Goal: Task Accomplishment & Management: Use online tool/utility

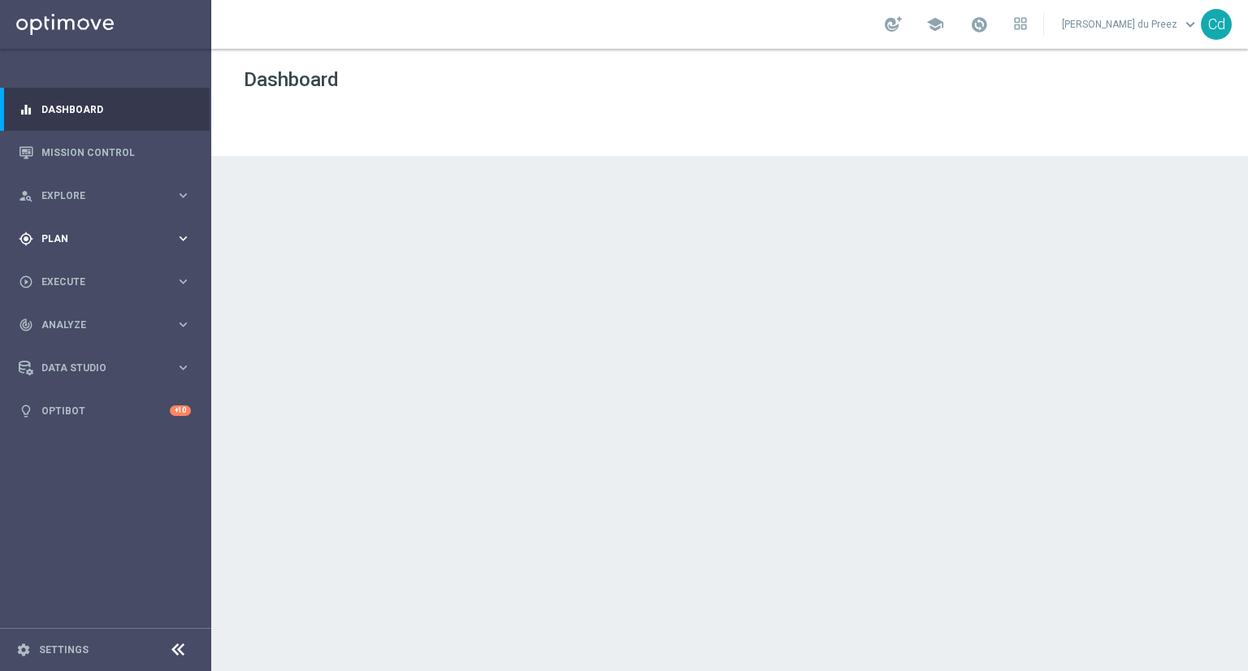
click at [64, 238] on span "Plan" at bounding box center [108, 239] width 134 height 10
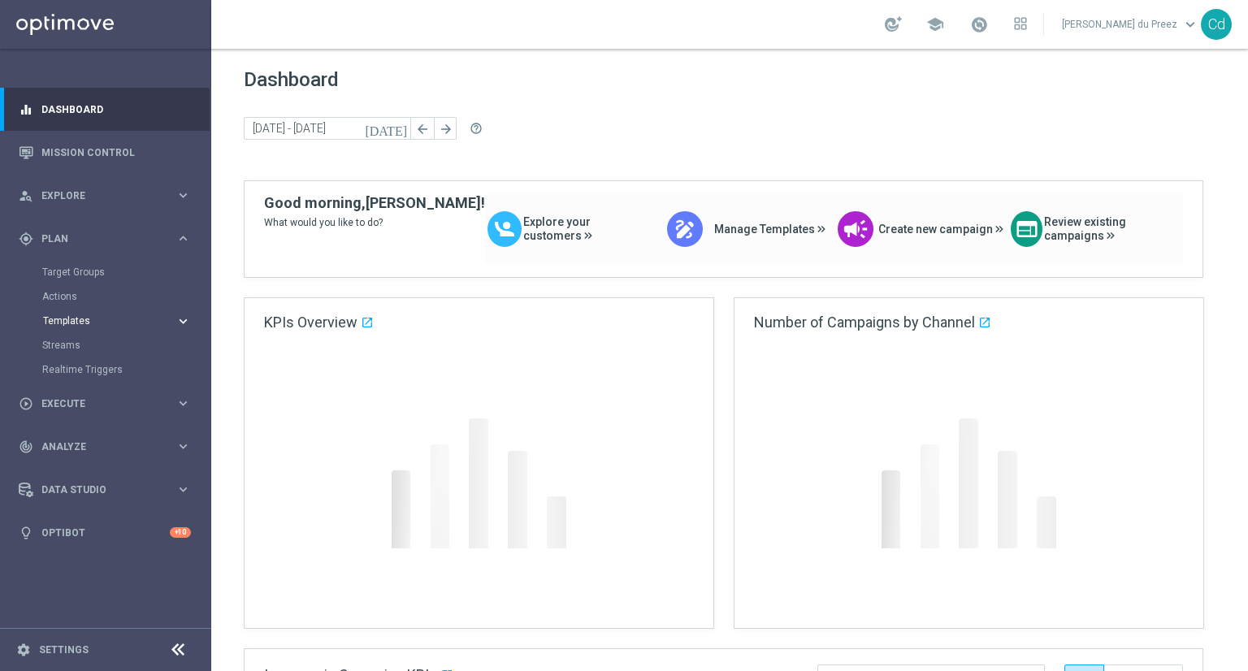
drag, startPoint x: 74, startPoint y: 315, endPoint x: 83, endPoint y: 316, distance: 9.0
click at [74, 315] on button "Templates keyboard_arrow_right" at bounding box center [116, 320] width 149 height 13
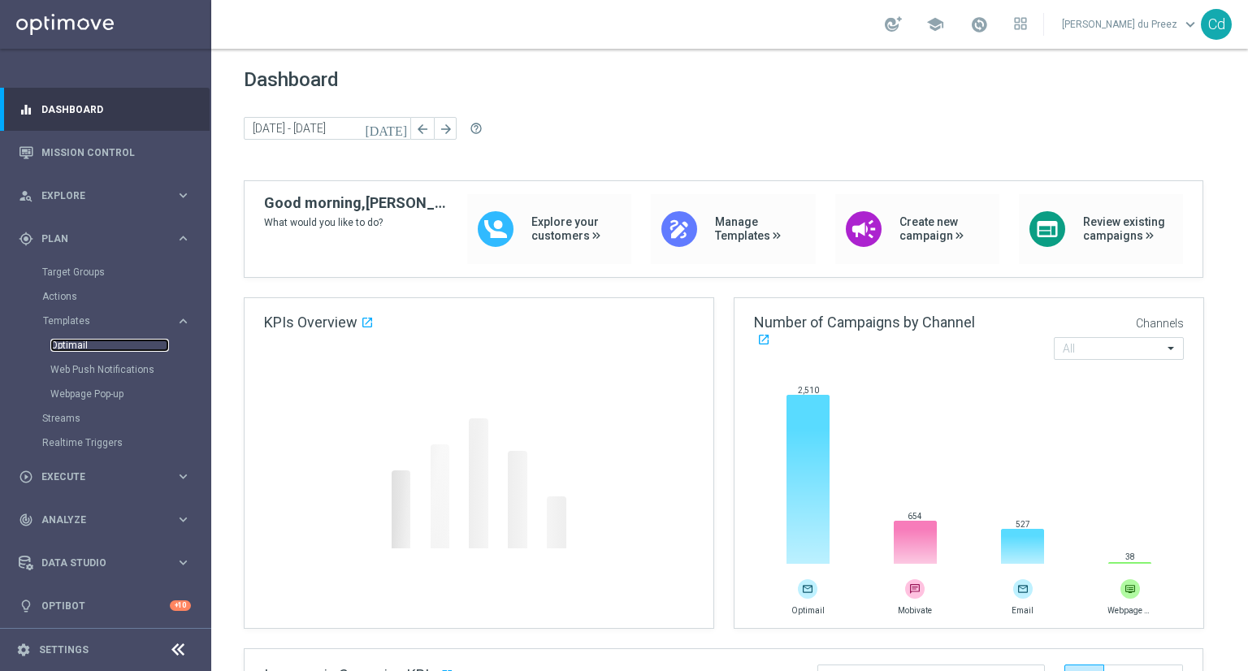
click at [69, 347] on link "Optimail" at bounding box center [109, 345] width 119 height 13
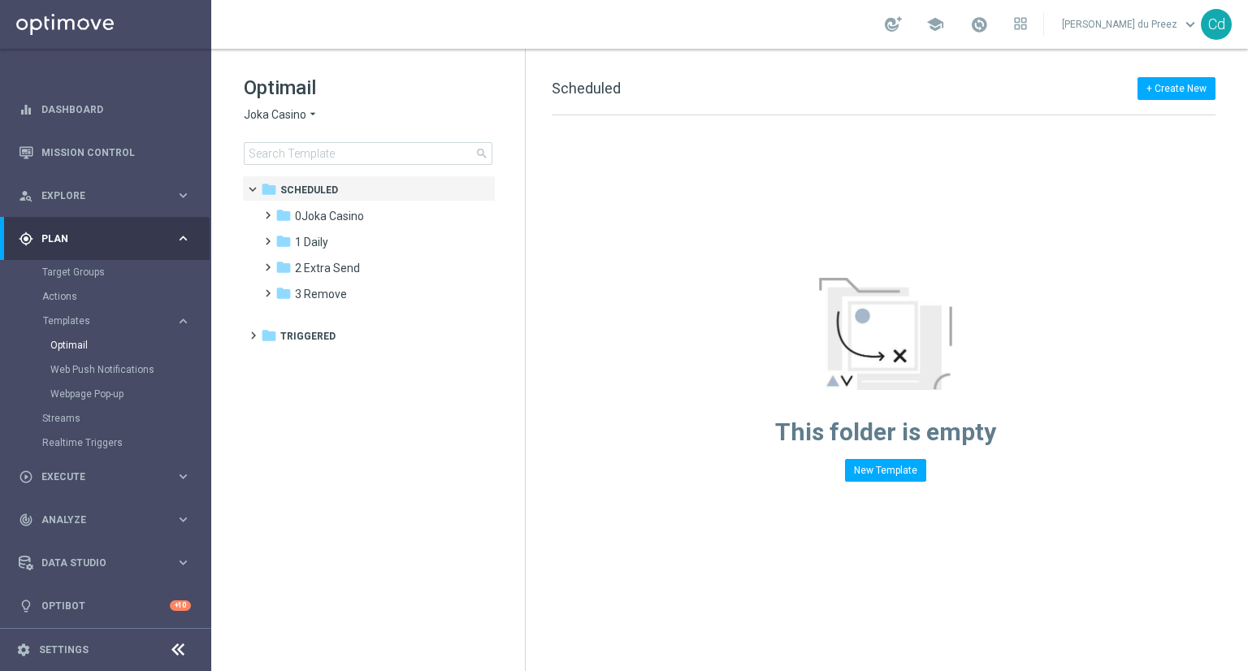
click at [283, 110] on span "Joka Casino" at bounding box center [275, 114] width 63 height 15
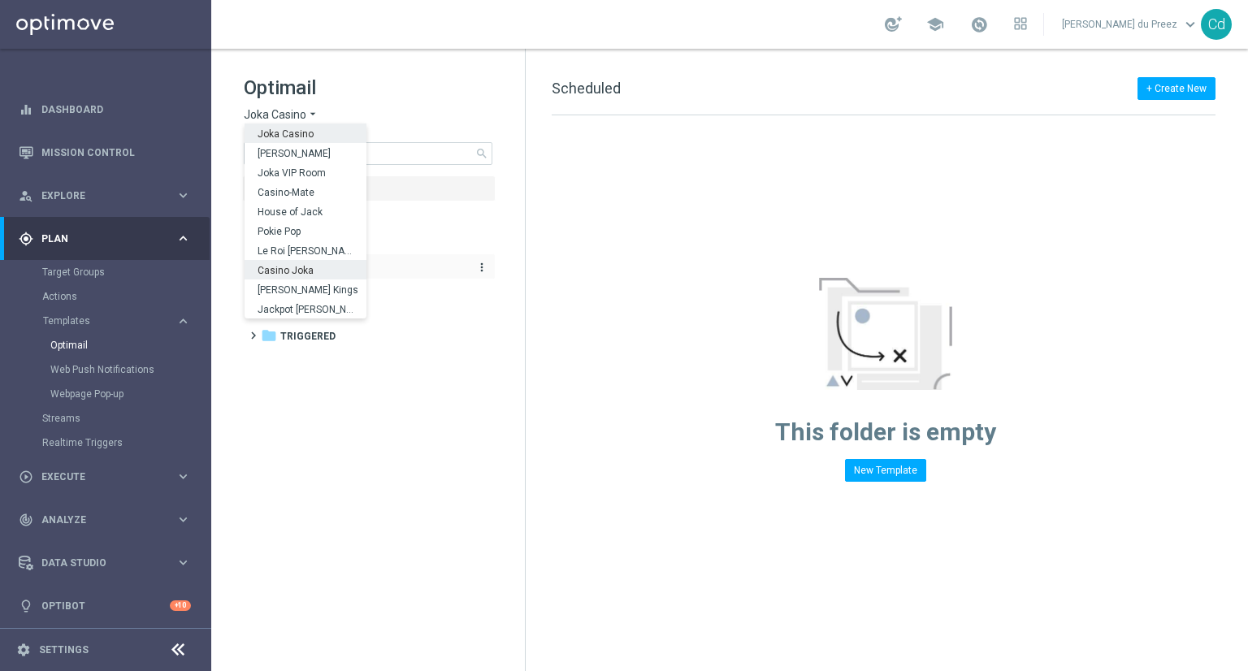
click at [0, 0] on span "Casino Joka" at bounding box center [0, 0] width 0 height 0
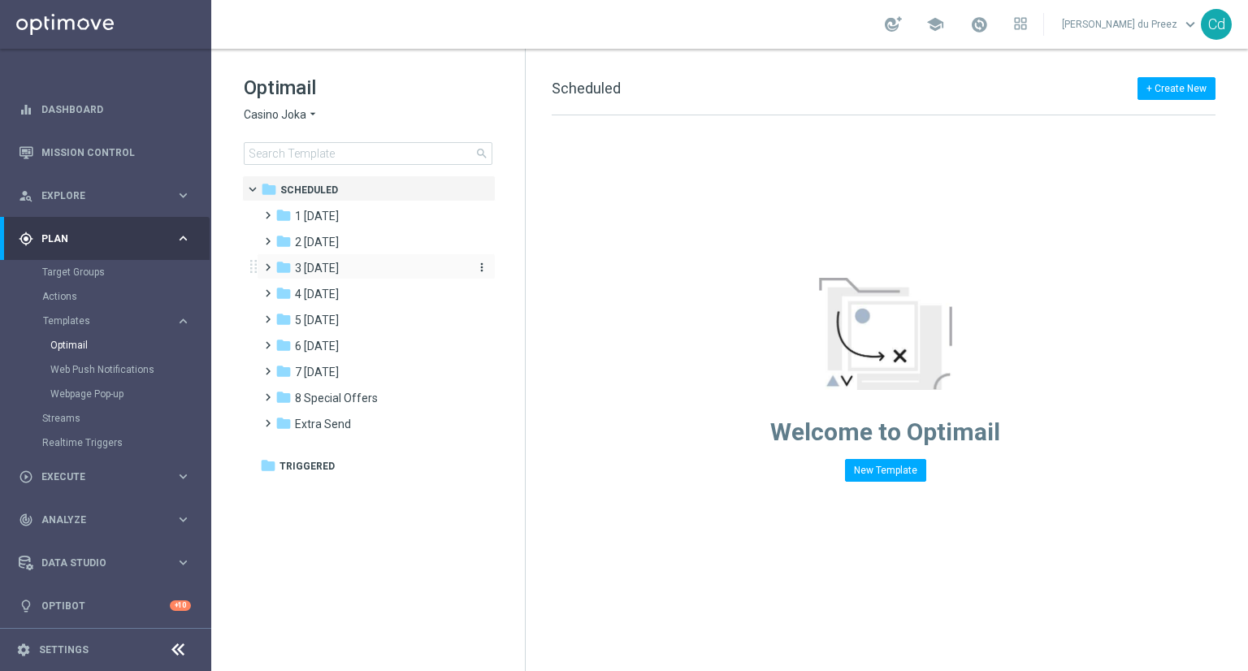
click at [310, 271] on span "3 [DATE]" at bounding box center [317, 268] width 44 height 15
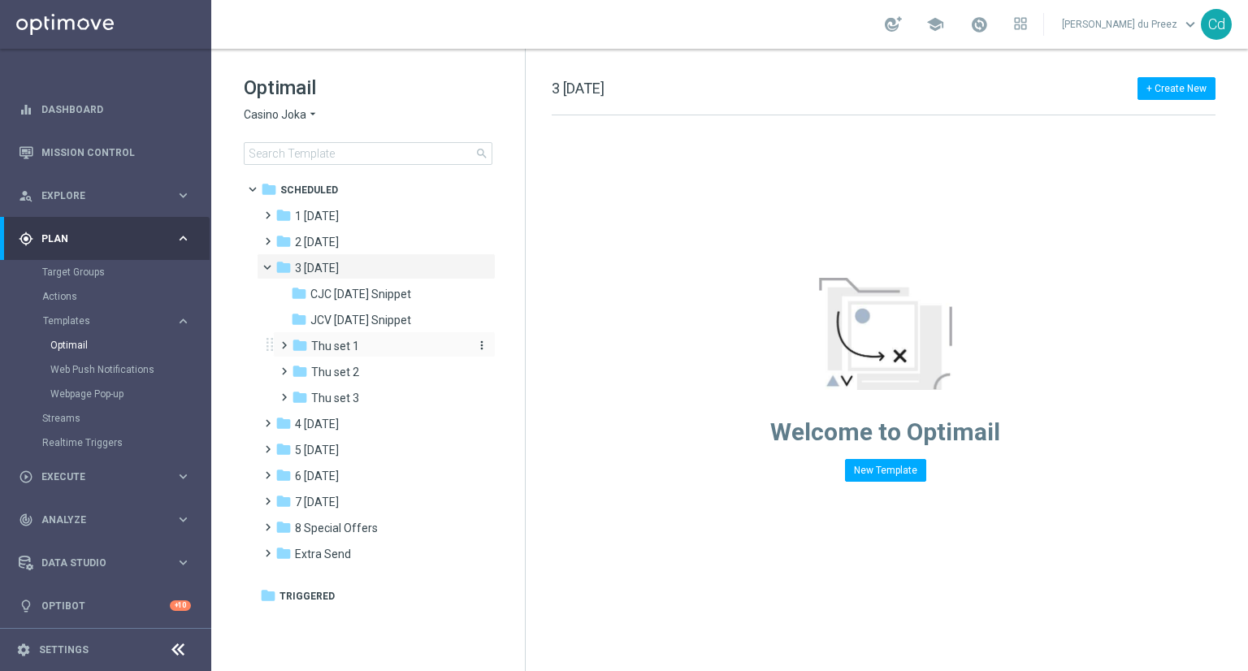
click at [340, 341] on span "Thu set 1" at bounding box center [335, 346] width 48 height 15
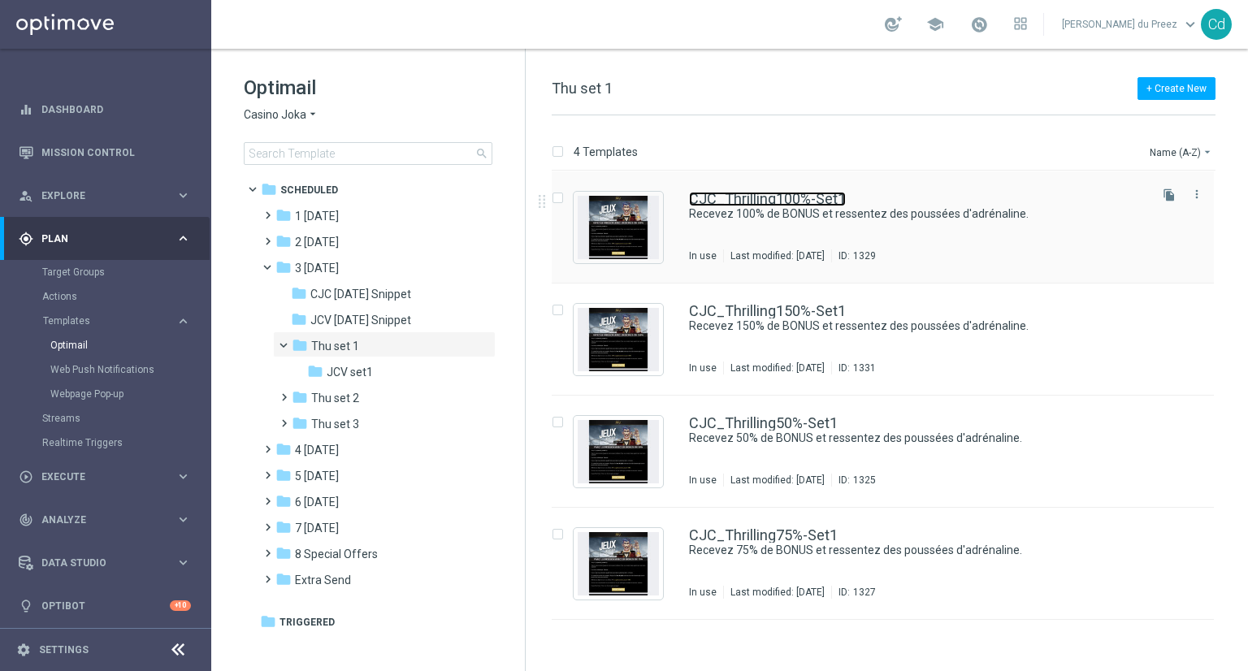
click at [809, 199] on link "CJC_Thrilling100%-Set1" at bounding box center [767, 199] width 157 height 15
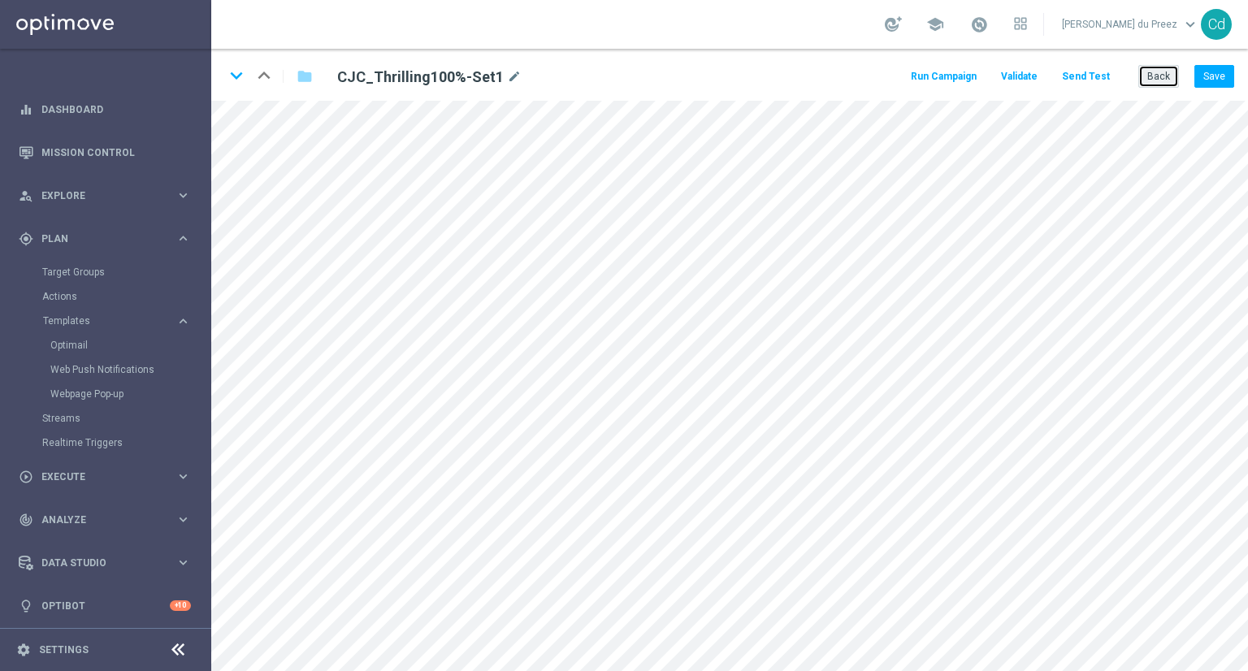
click at [1163, 80] on button "Back" at bounding box center [1158, 76] width 41 height 23
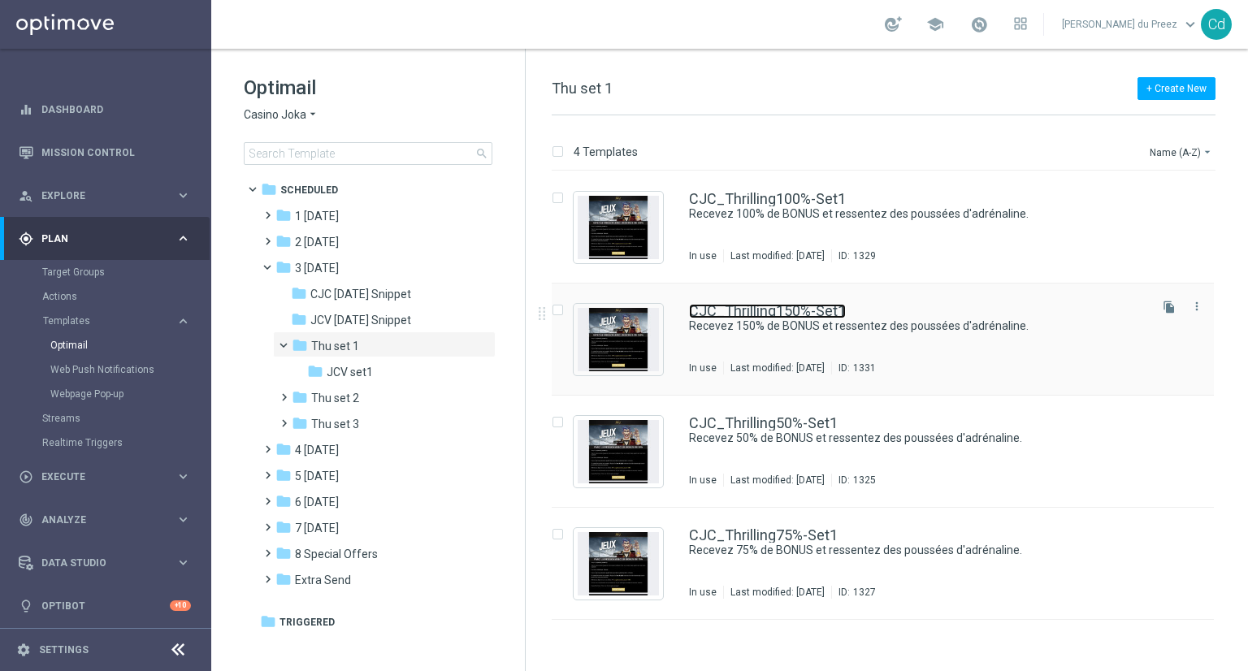
click at [801, 306] on link "CJC_Thrilling150%-Set1" at bounding box center [767, 311] width 157 height 15
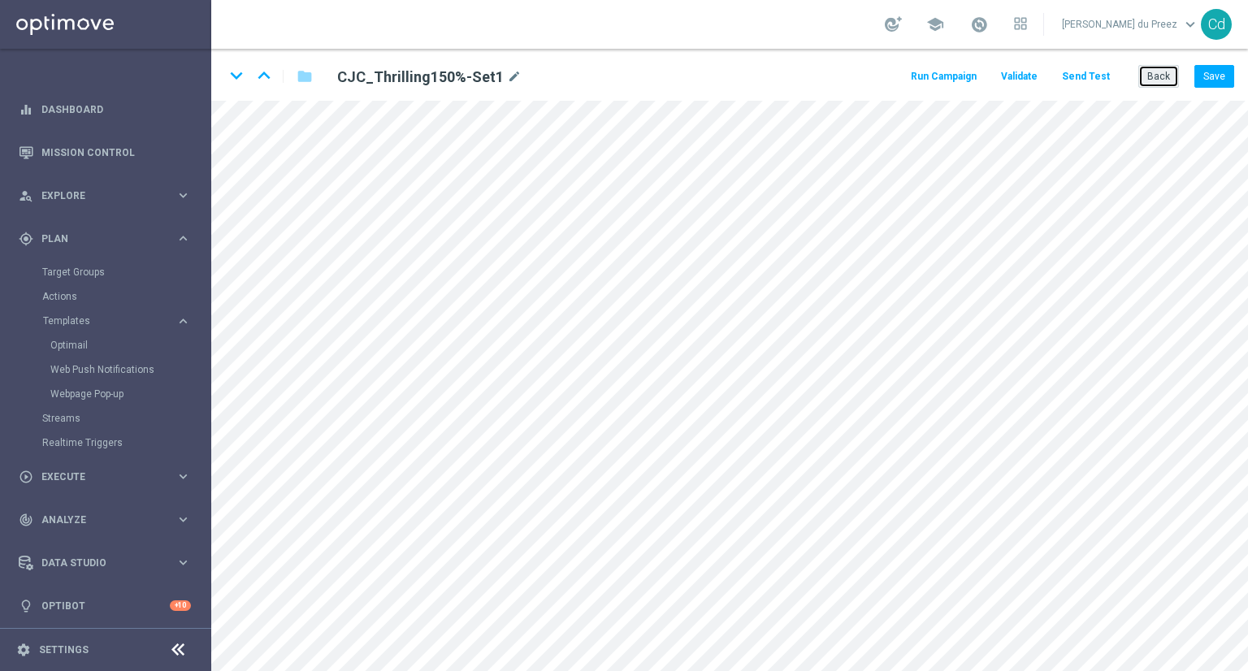
click at [1173, 81] on button "Back" at bounding box center [1158, 76] width 41 height 23
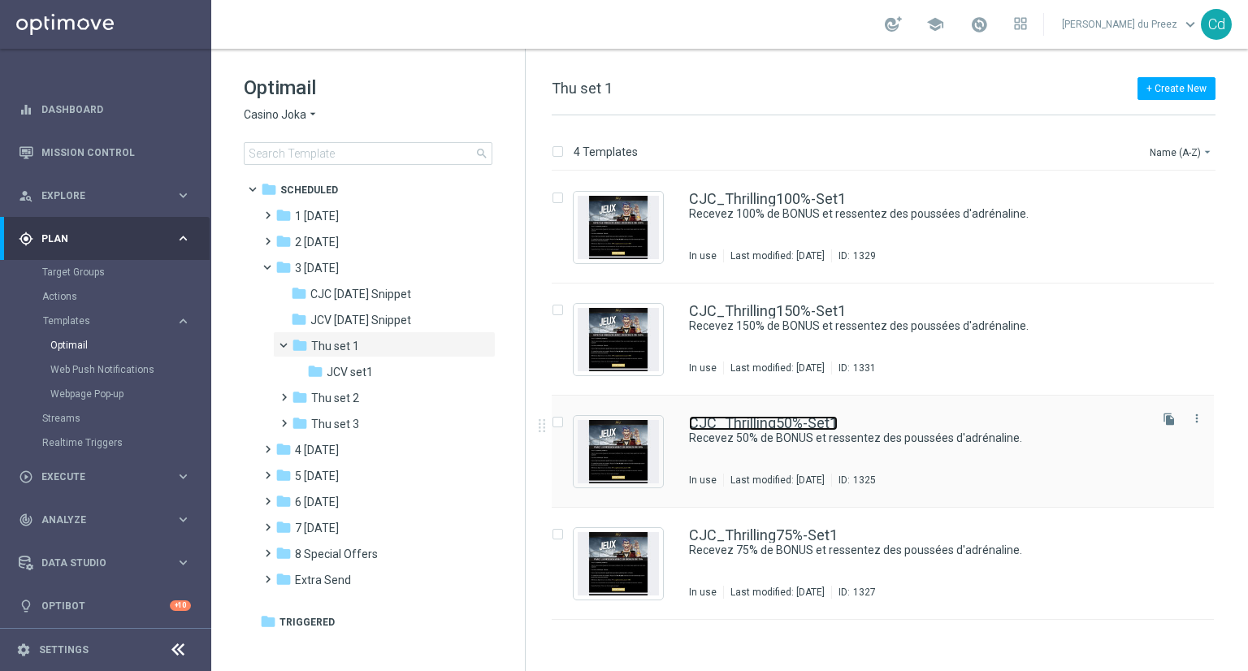
click at [794, 423] on link "CJC_Thrilling50%-Set1" at bounding box center [763, 423] width 149 height 15
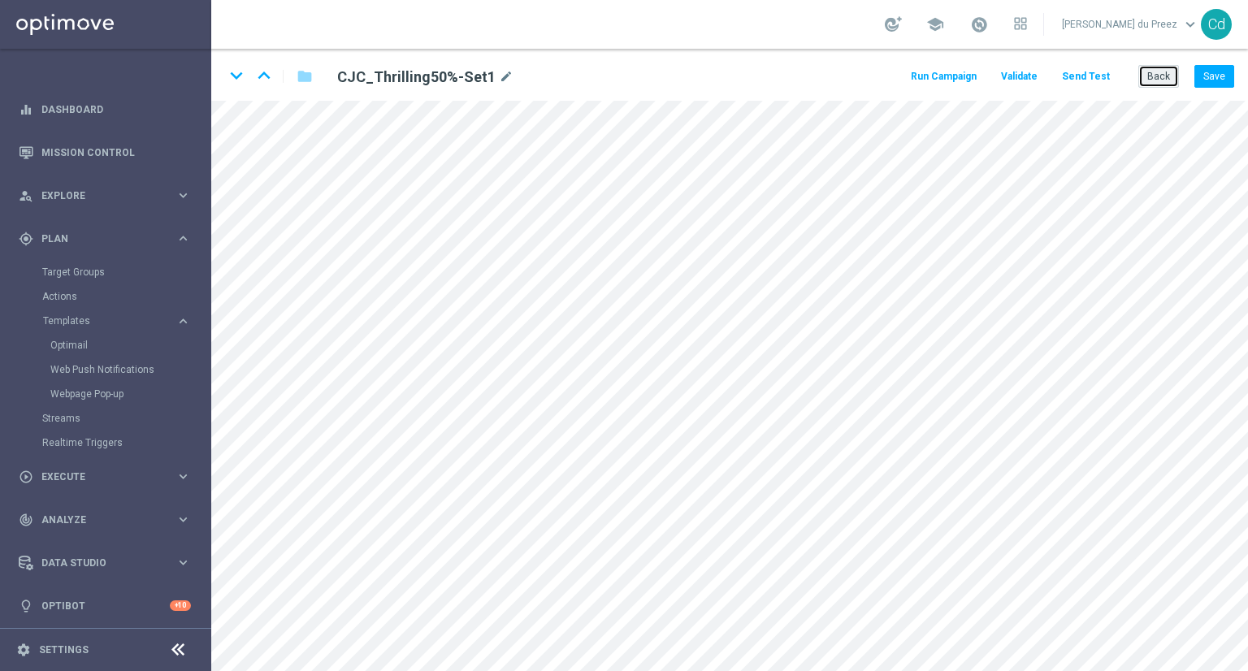
click at [1155, 76] on button "Back" at bounding box center [1158, 76] width 41 height 23
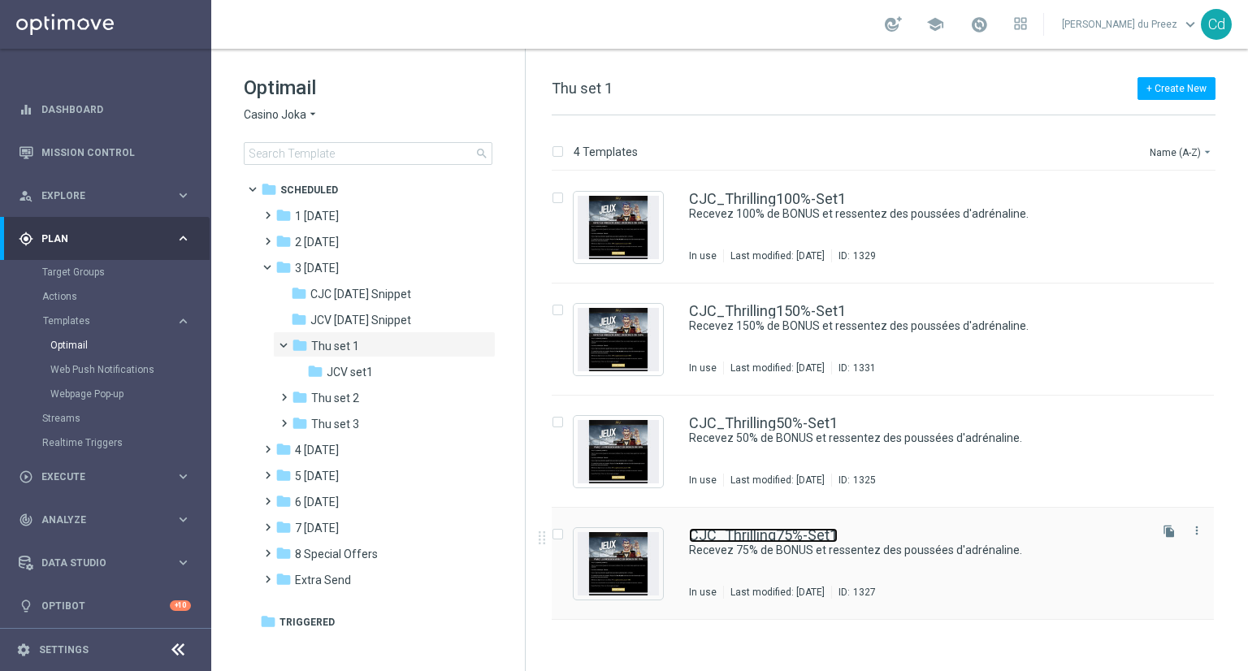
click at [814, 531] on link "CJC_Thrilling75%-Set1" at bounding box center [763, 535] width 149 height 15
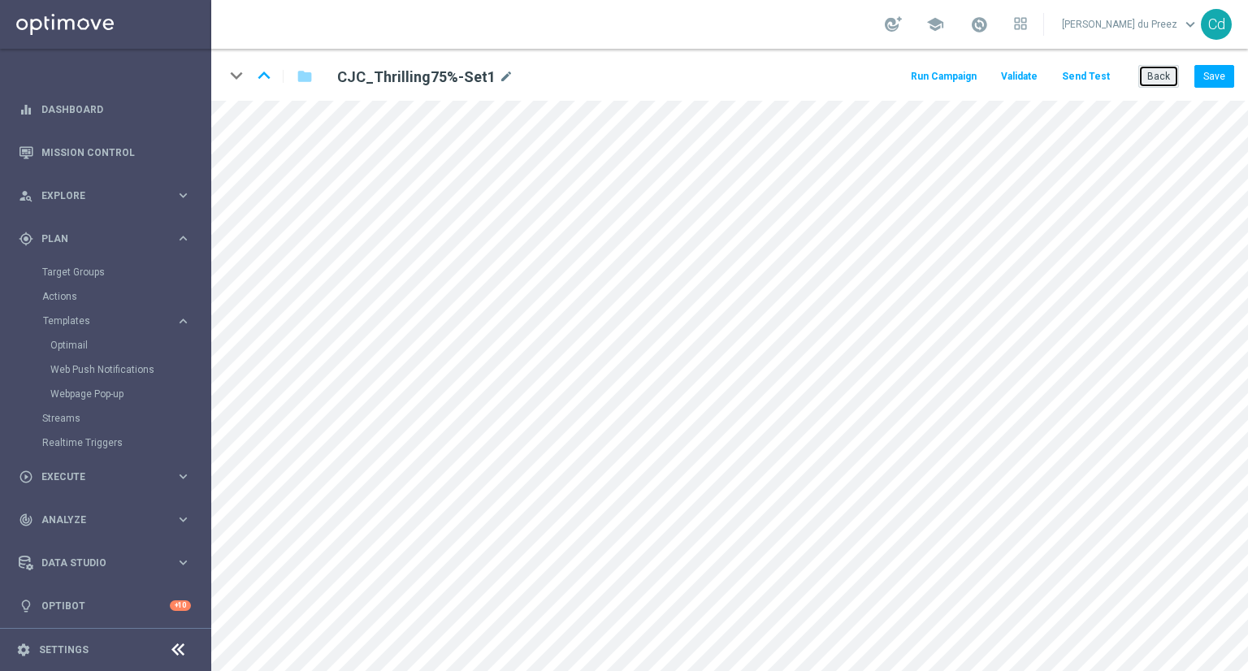
click at [1165, 71] on button "Back" at bounding box center [1158, 76] width 41 height 23
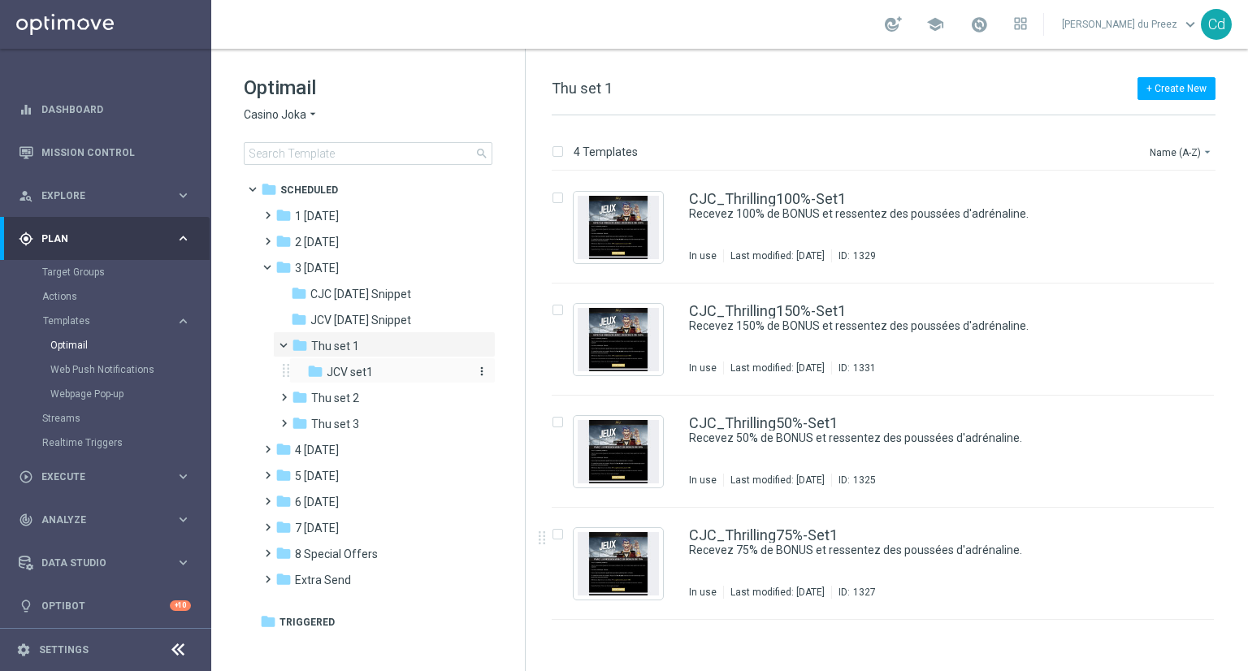
click at [366, 376] on span "JCV set1" at bounding box center [350, 372] width 46 height 15
click at [825, 199] on link "JCV_Thrilling100%-Set1" at bounding box center [767, 199] width 156 height 15
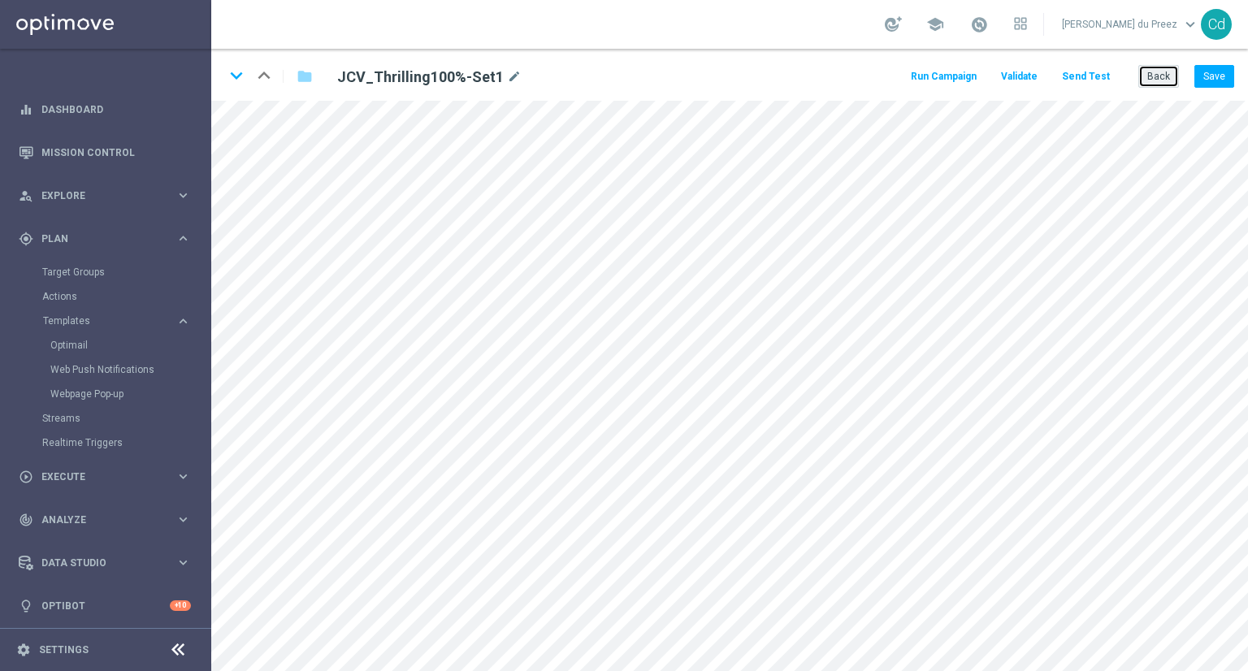
click at [1154, 76] on button "Back" at bounding box center [1158, 76] width 41 height 23
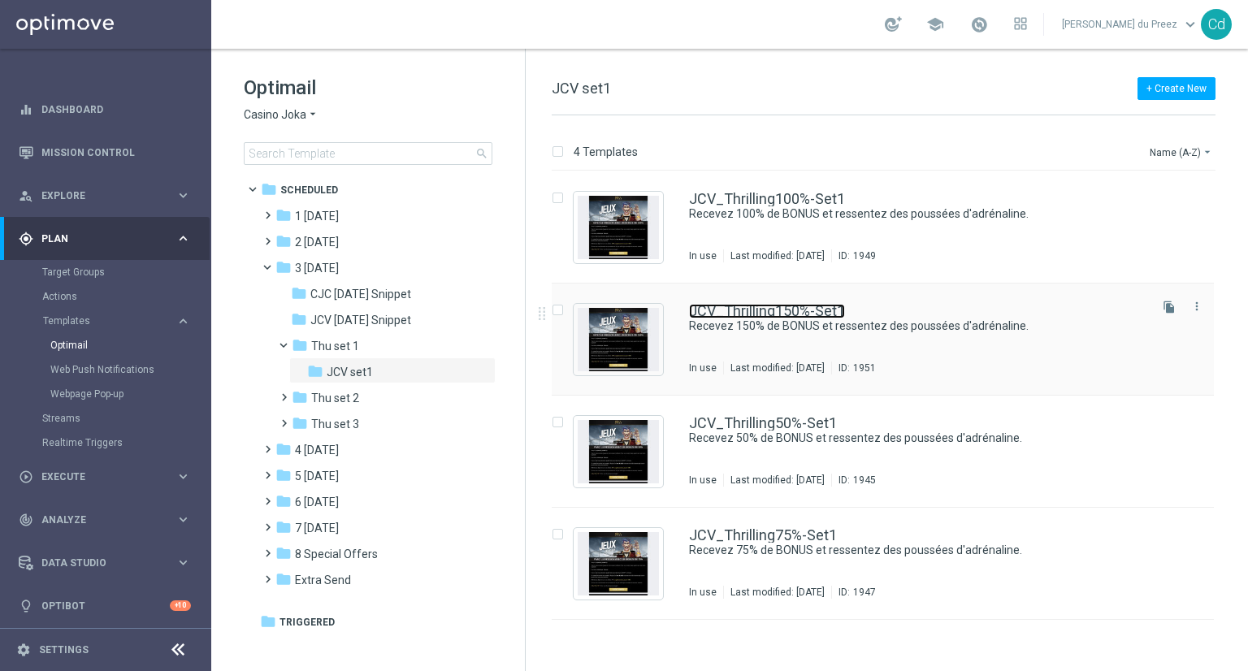
click at [807, 310] on link "JCV_Thrilling150%-Set1" at bounding box center [767, 311] width 156 height 15
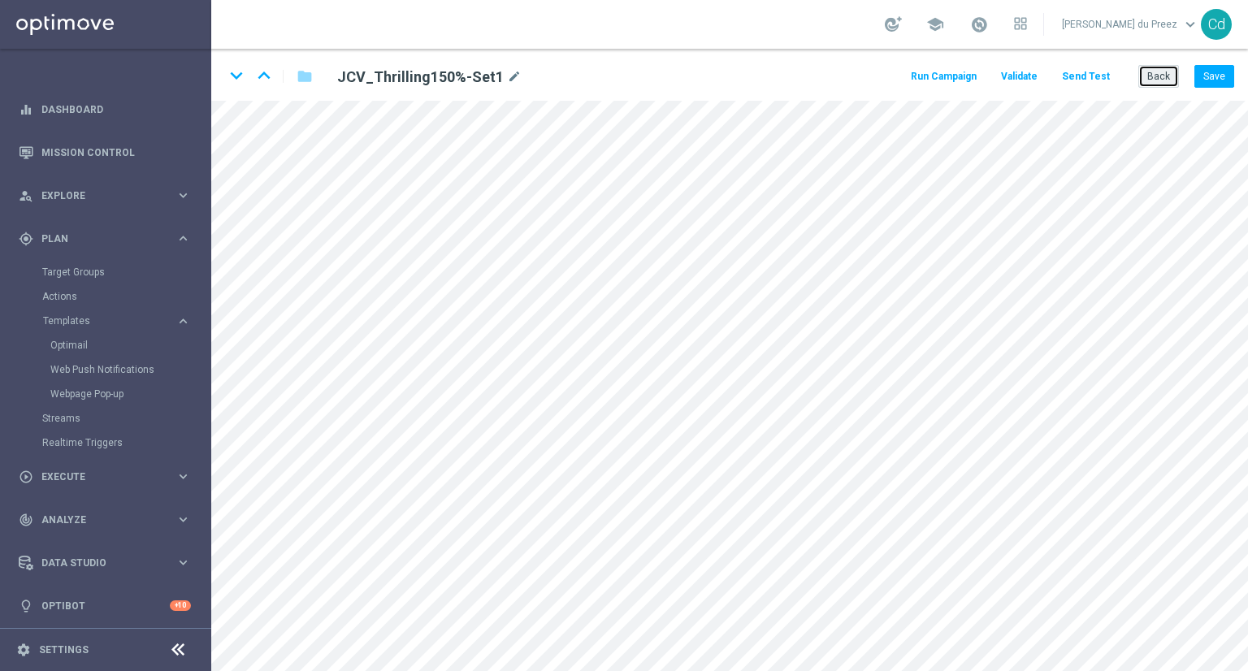
click at [1168, 82] on button "Back" at bounding box center [1158, 76] width 41 height 23
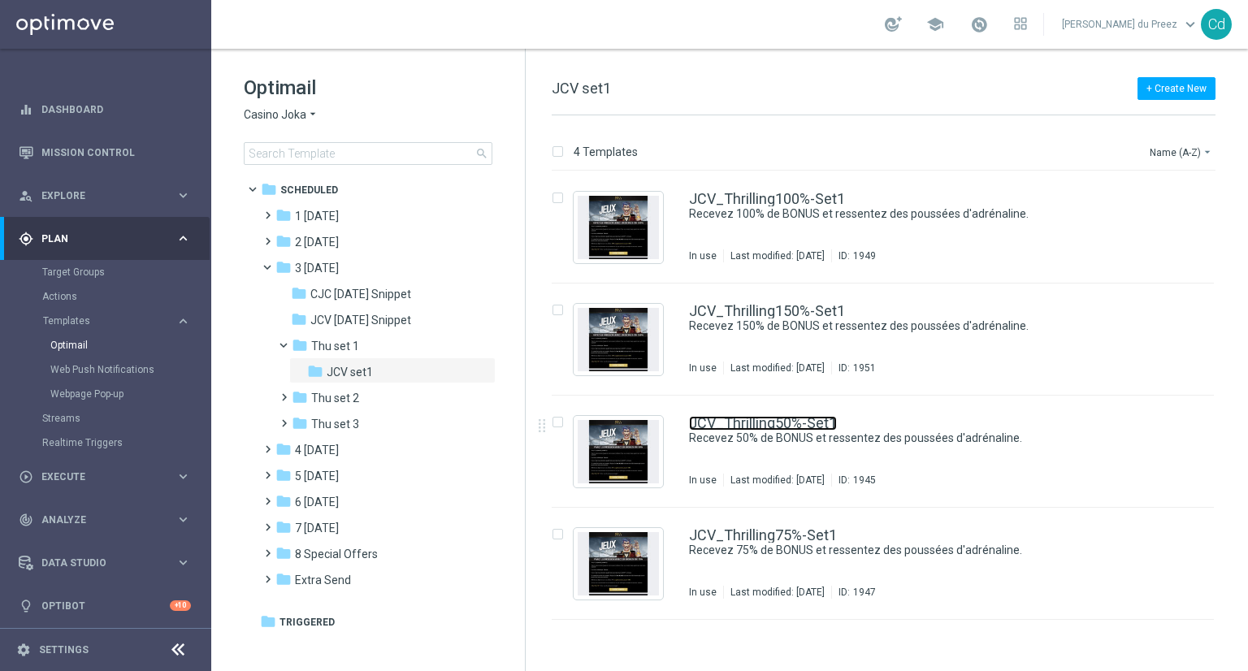
drag, startPoint x: 799, startPoint y: 421, endPoint x: 807, endPoint y: 413, distance: 10.9
click at [799, 421] on link "JCV_Thrilling50%-Set1" at bounding box center [763, 423] width 148 height 15
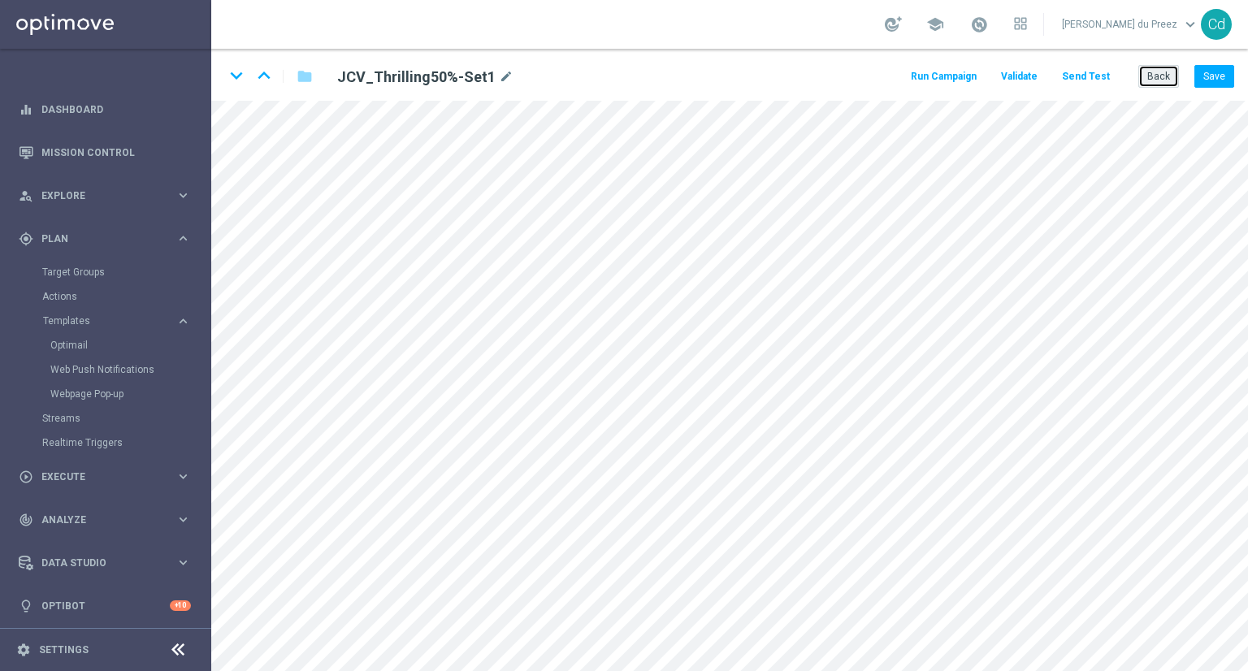
click at [1169, 71] on button "Back" at bounding box center [1158, 76] width 41 height 23
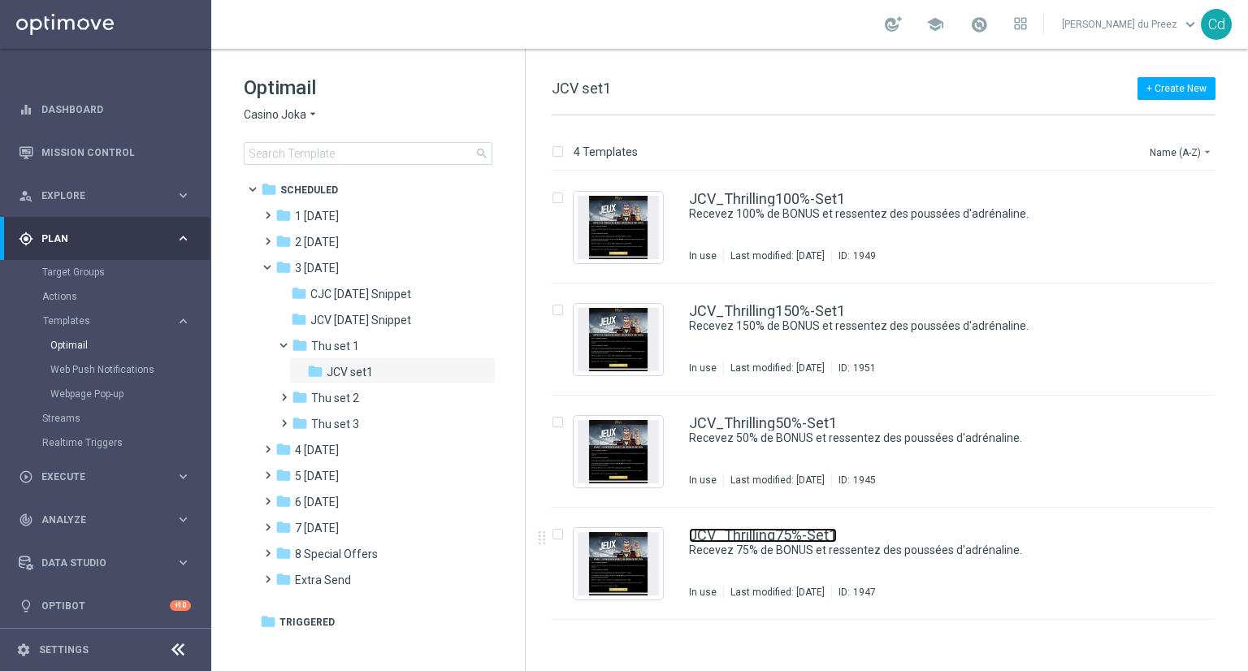
click at [800, 531] on link "JCV_Thrilling75%-Set1" at bounding box center [763, 535] width 148 height 15
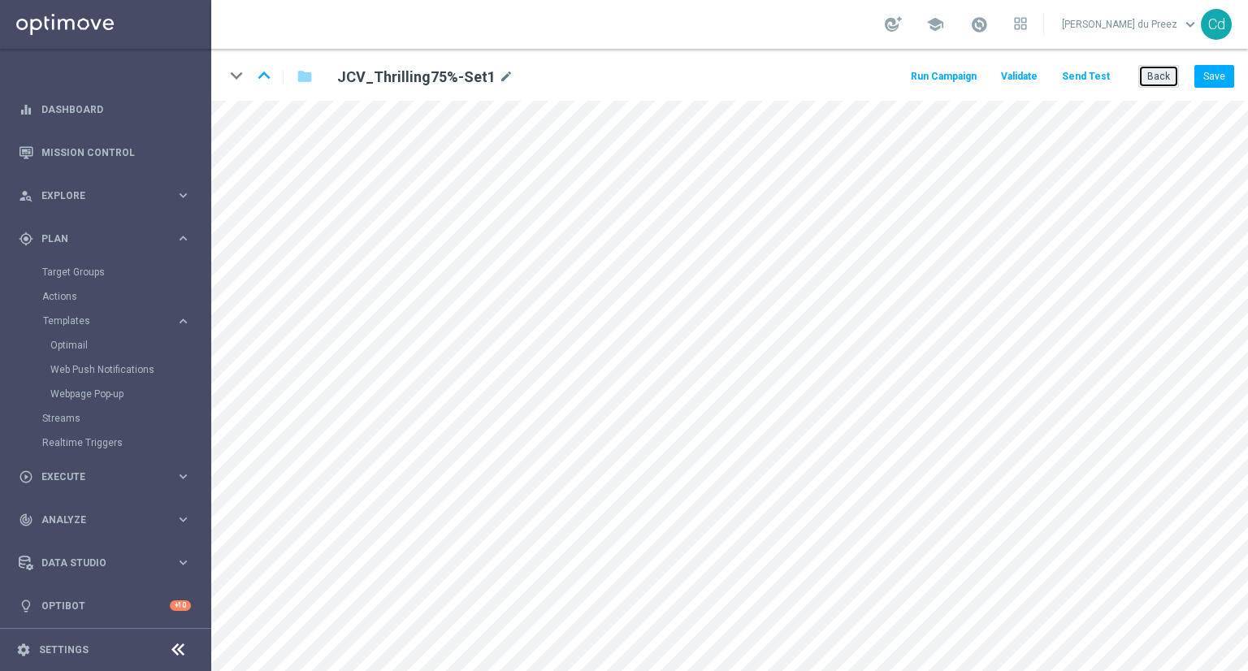
click at [1159, 85] on button "Back" at bounding box center [1158, 76] width 41 height 23
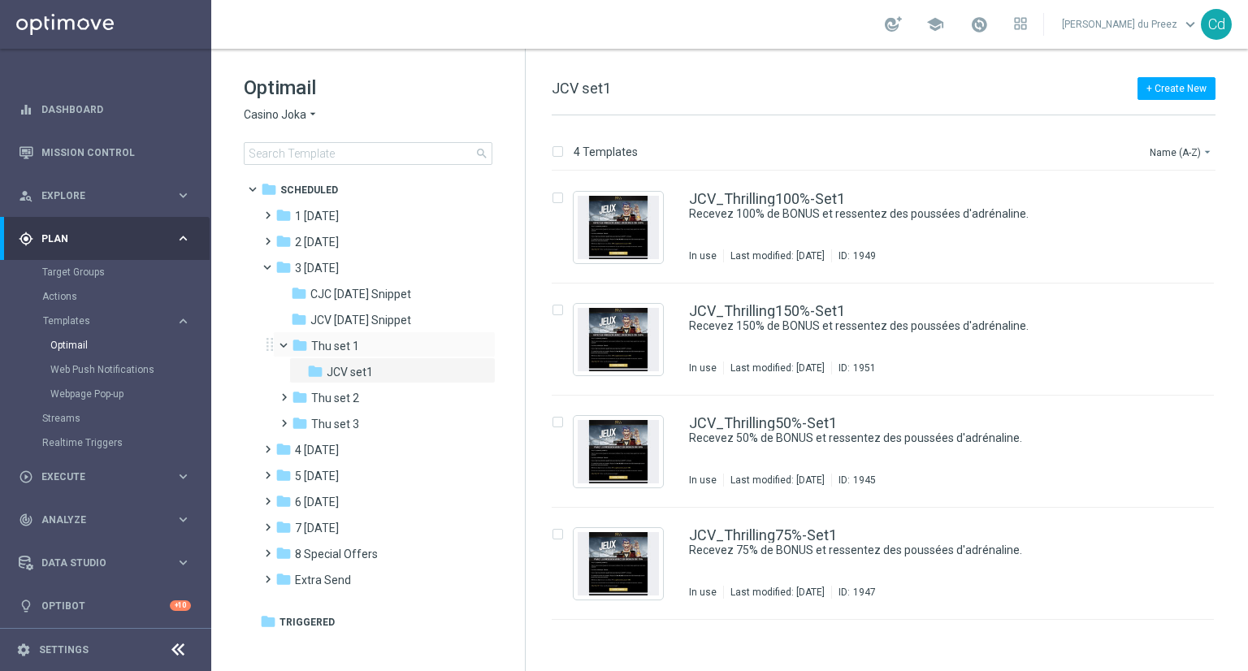
click at [288, 342] on span at bounding box center [291, 341] width 6 height 7
click at [271, 267] on span at bounding box center [274, 263] width 6 height 7
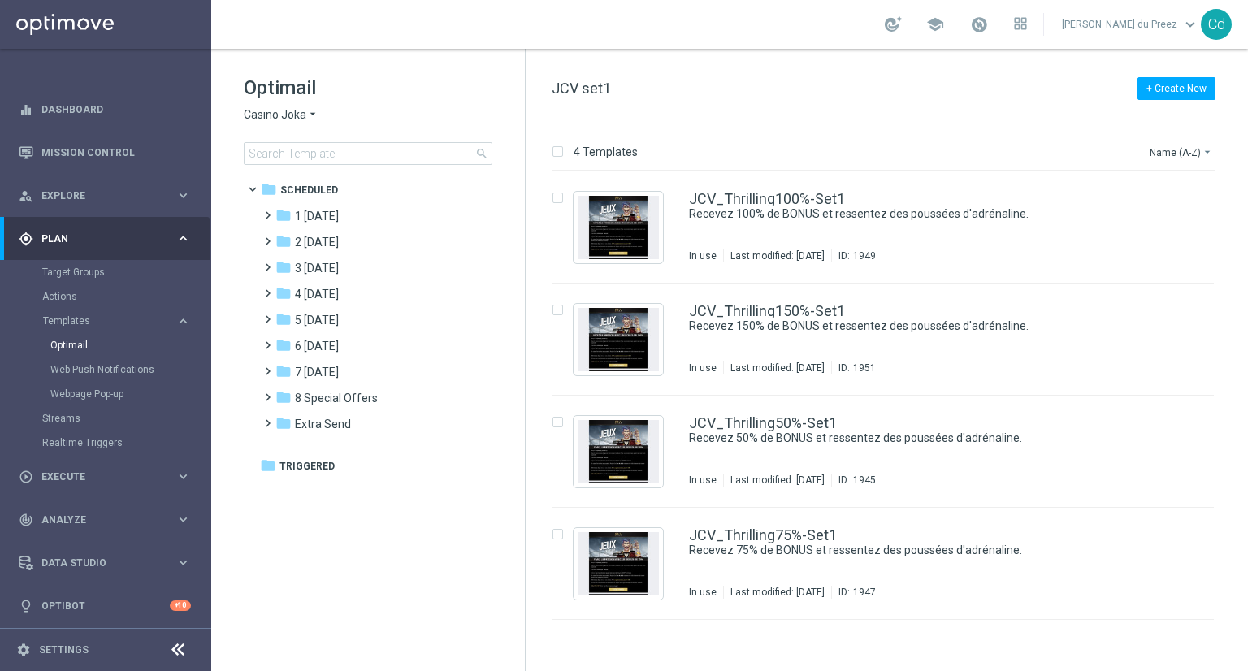
click at [272, 114] on span "Casino Joka" at bounding box center [275, 114] width 63 height 15
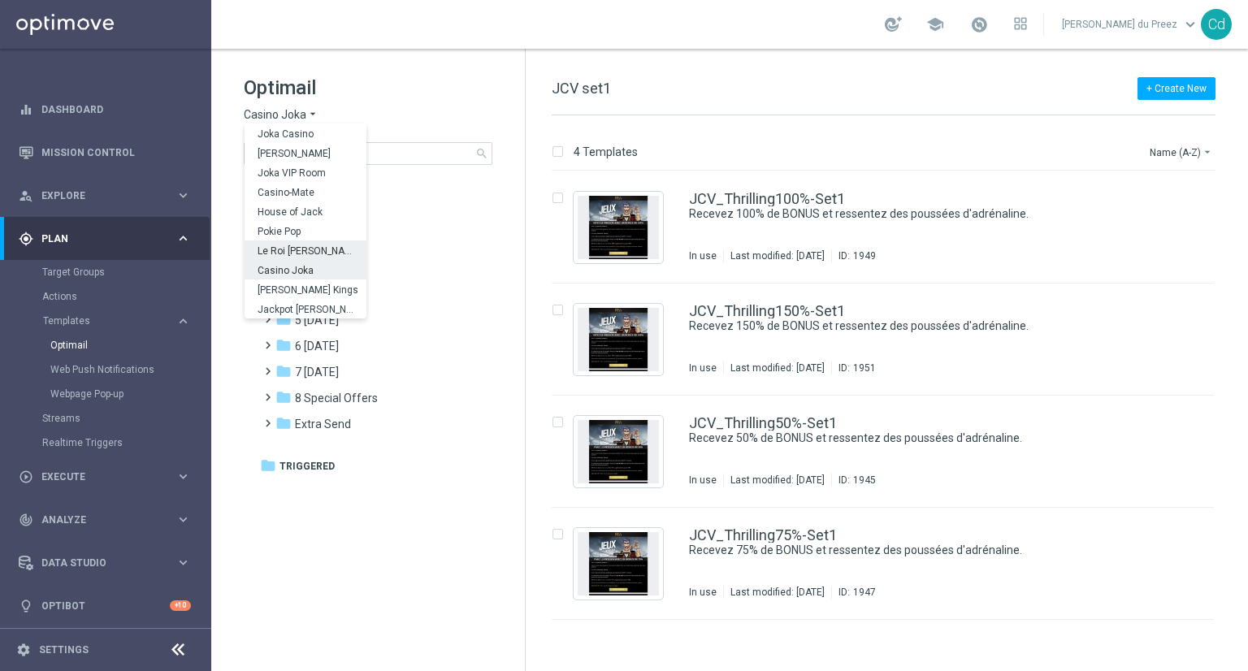
click at [0, 0] on span "Le Roi [PERSON_NAME]" at bounding box center [0, 0] width 0 height 0
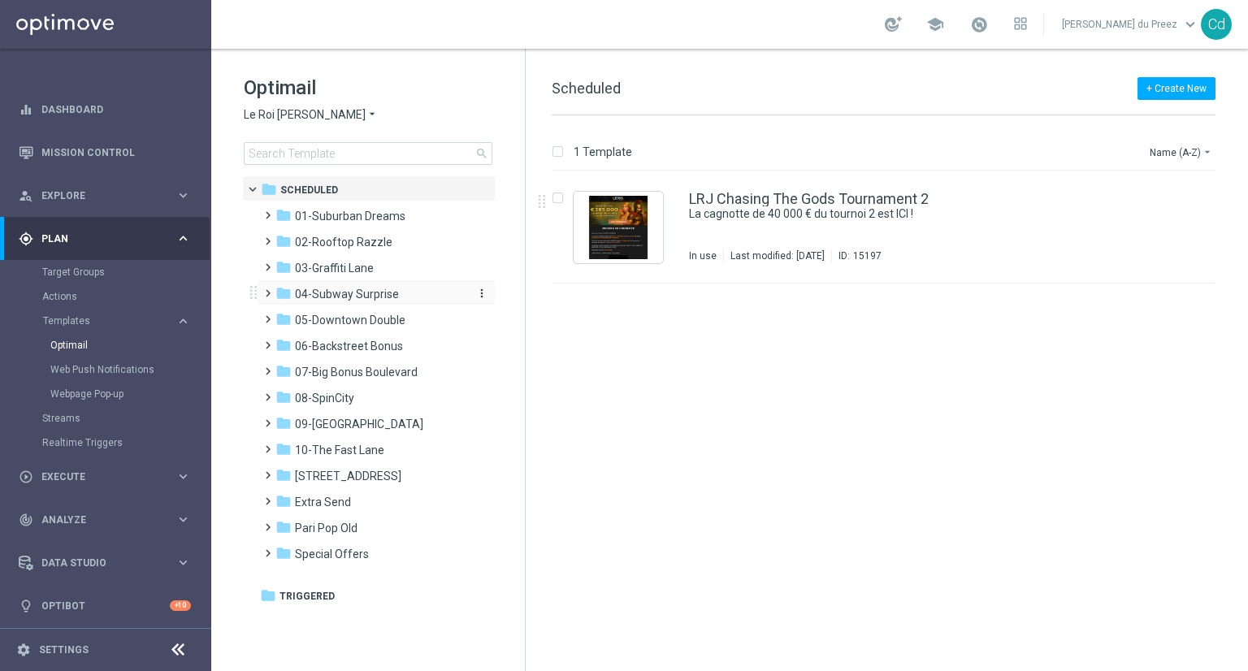
click at [318, 292] on span "04-Subway Surprise" at bounding box center [347, 294] width 104 height 15
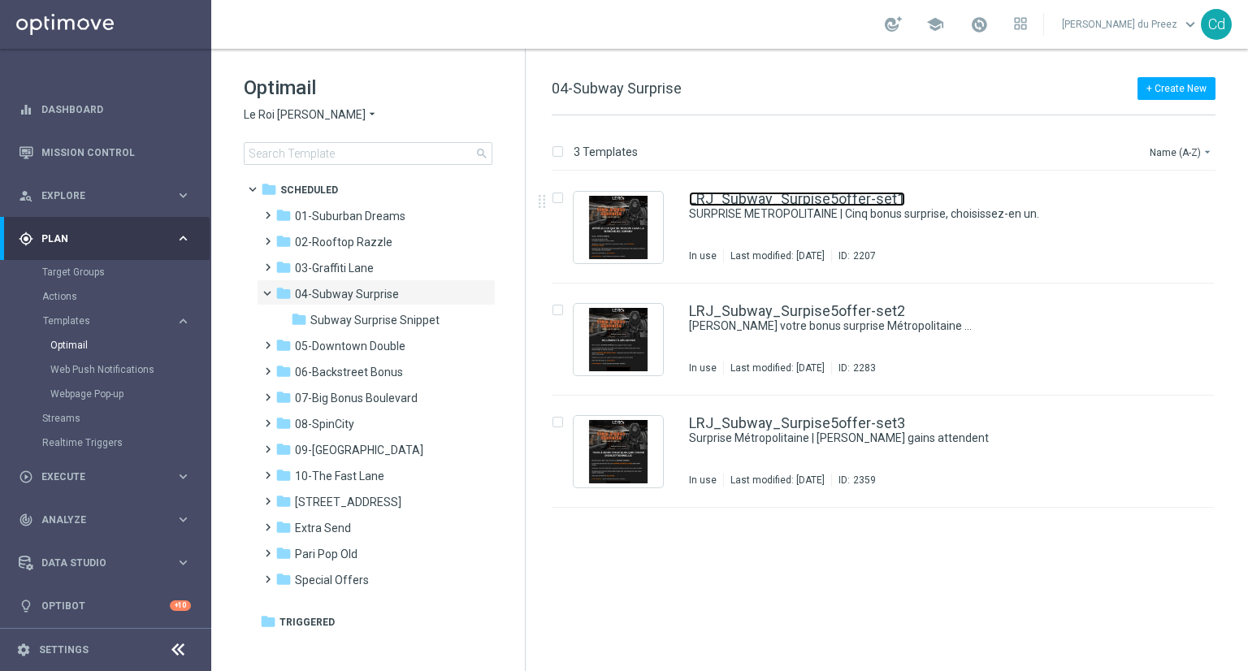
drag, startPoint x: 873, startPoint y: 200, endPoint x: 917, endPoint y: 205, distance: 44.1
click at [873, 200] on link "LRJ_Subway_Surpise5offer-set1" at bounding box center [797, 199] width 216 height 15
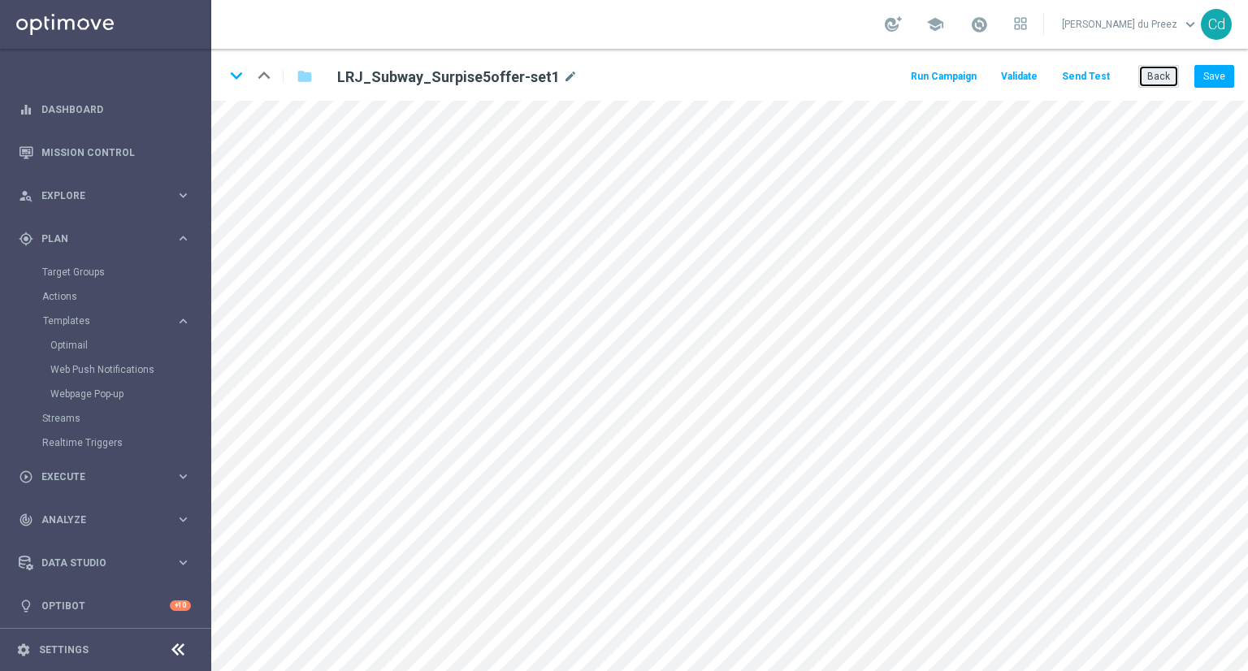
click at [1154, 77] on button "Back" at bounding box center [1158, 76] width 41 height 23
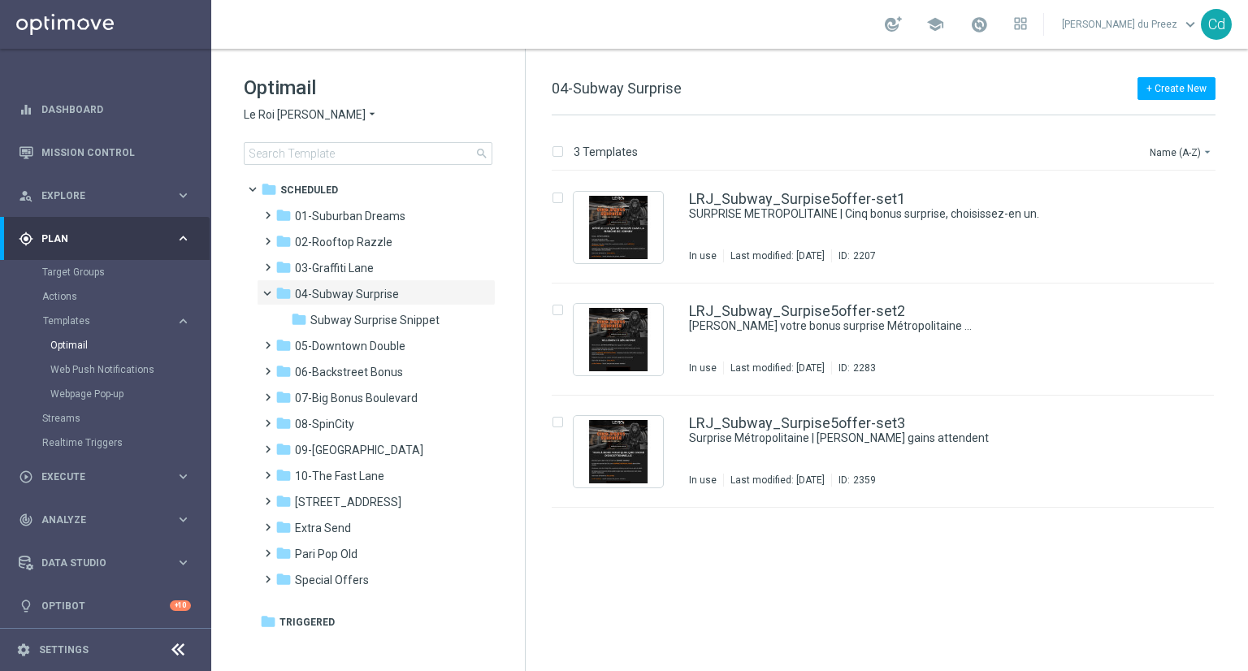
click at [180, 236] on icon "keyboard_arrow_right" at bounding box center [182, 238] width 15 height 15
